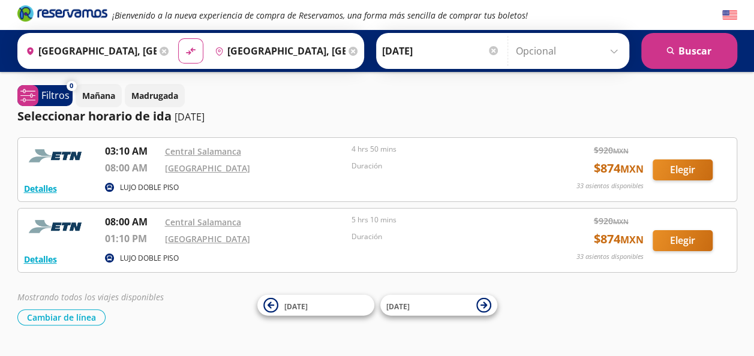
click at [348, 53] on icon at bounding box center [352, 51] width 9 height 9
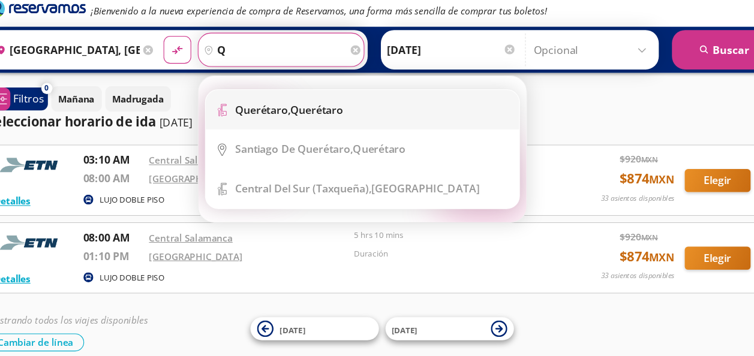
click at [334, 105] on div "Querétaro, Querétaro" at bounding box center [292, 105] width 98 height 13
type input "Querétaro, Querétaro"
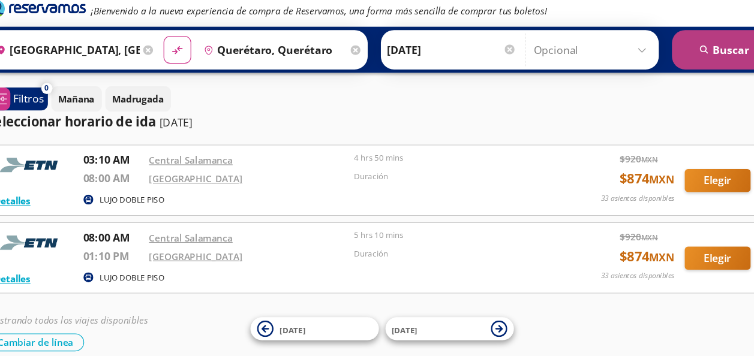
click at [692, 56] on button "search [GEOGRAPHIC_DATA]" at bounding box center [689, 51] width 96 height 36
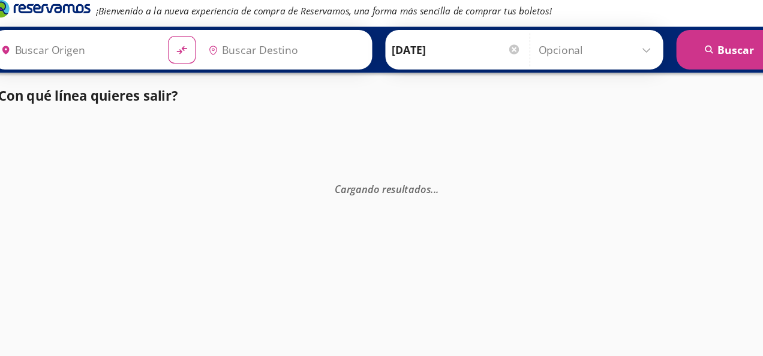
type input "[GEOGRAPHIC_DATA], [GEOGRAPHIC_DATA]"
type input "Querétaro, Querétaro"
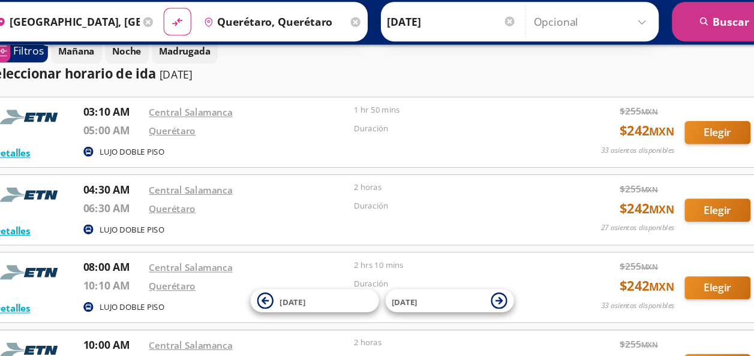
scroll to position [40, 0]
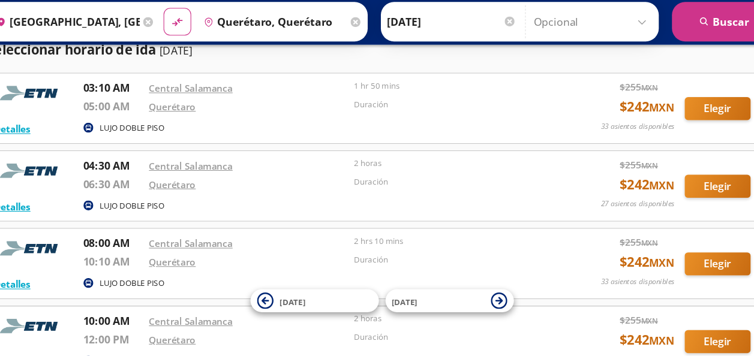
click at [467, 342] on div "Duración" at bounding box center [441, 342] width 181 height 19
